Goal: Obtain resource: Obtain resource

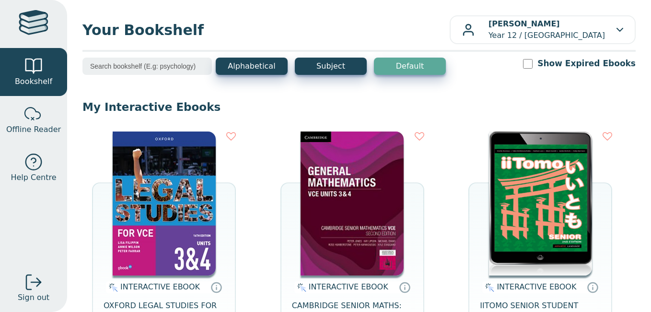
scroll to position [92, 0]
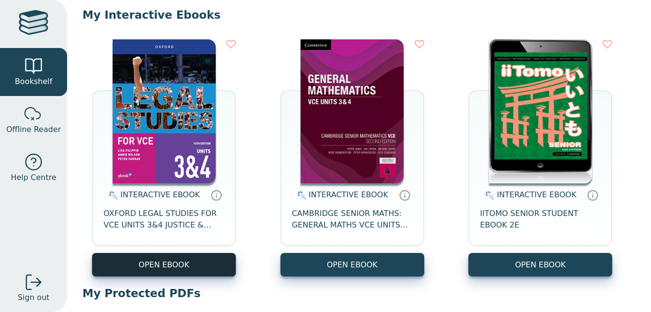
click at [174, 263] on button "OPEN EBOOK" at bounding box center [164, 265] width 144 height 24
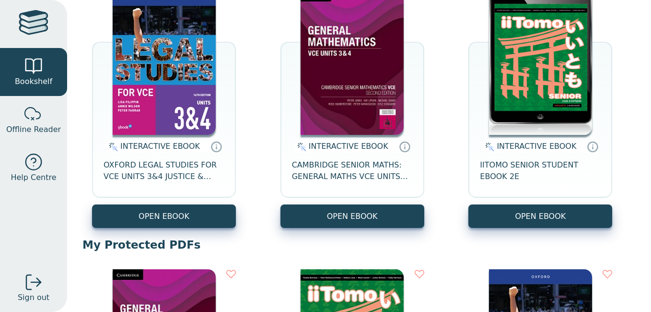
scroll to position [142, 0]
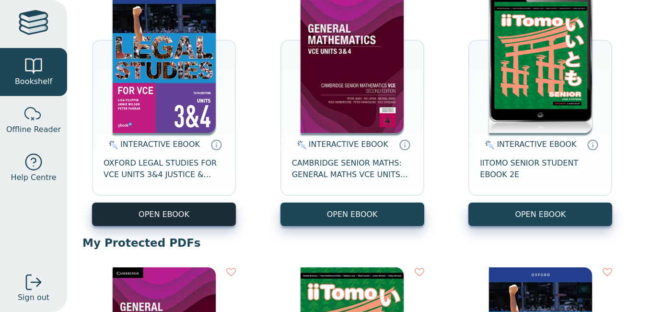
click at [162, 215] on button "OPEN EBOOK" at bounding box center [164, 214] width 144 height 24
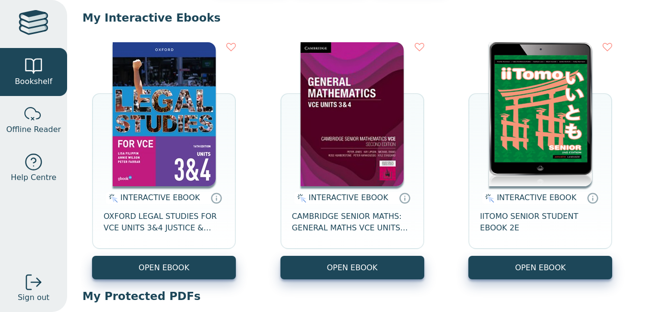
scroll to position [90, 0]
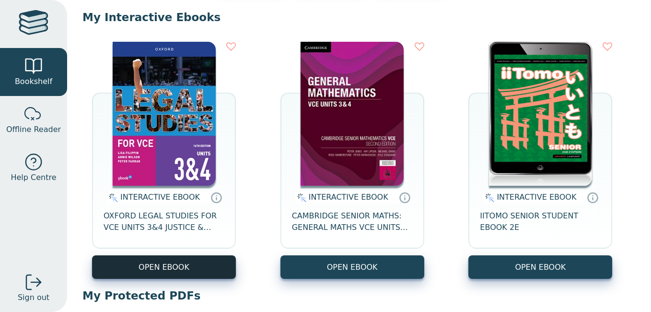
click at [183, 265] on button "OPEN EBOOK" at bounding box center [164, 267] width 144 height 24
